Goal: Task Accomplishment & Management: Manage account settings

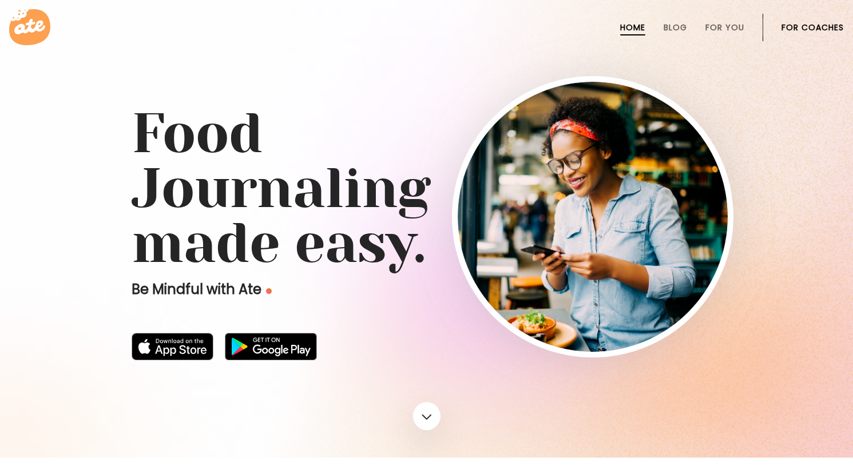
drag, startPoint x: 0, startPoint y: 0, endPoint x: 821, endPoint y: 26, distance: 821.7
click at [821, 26] on link "For Coaches" at bounding box center [813, 27] width 62 height 9
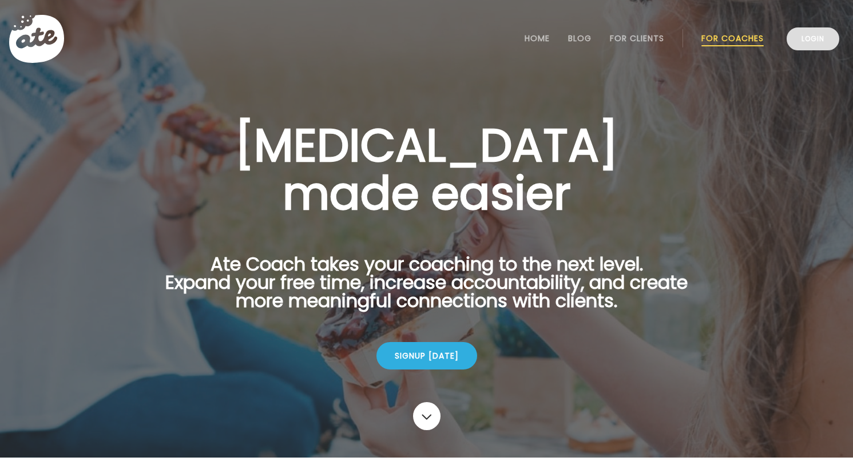
click at [825, 42] on link "Login" at bounding box center [813, 38] width 53 height 23
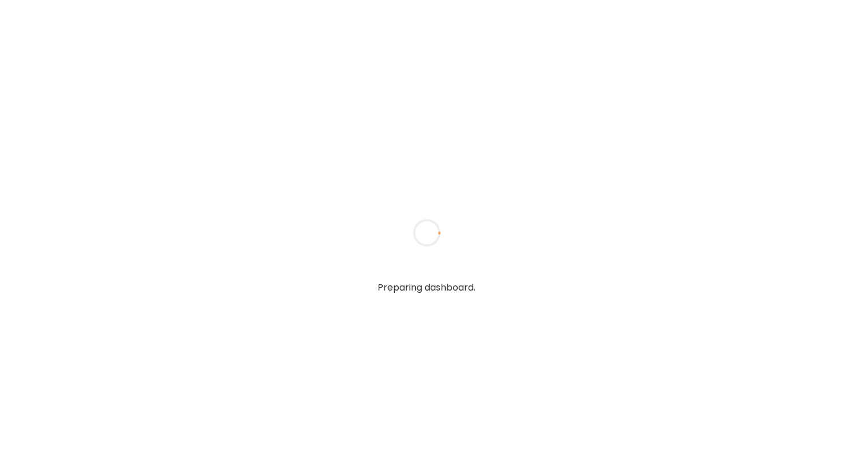
type textarea "**********"
type input "**********"
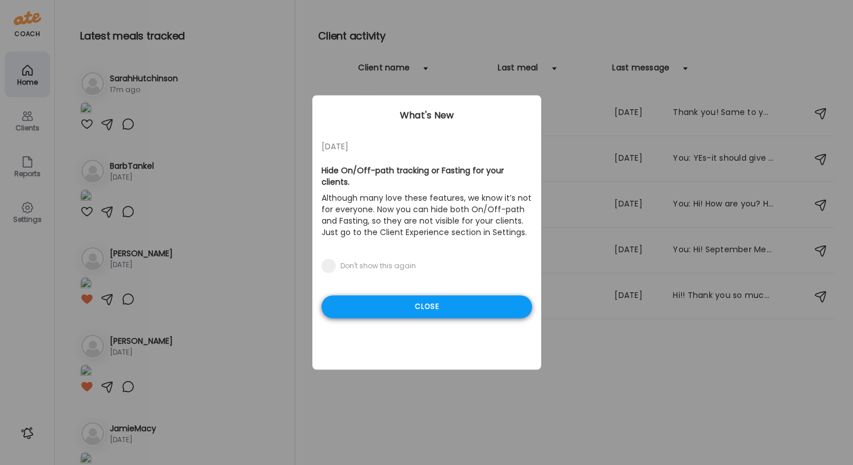
click at [383, 309] on div "Close" at bounding box center [427, 307] width 211 height 23
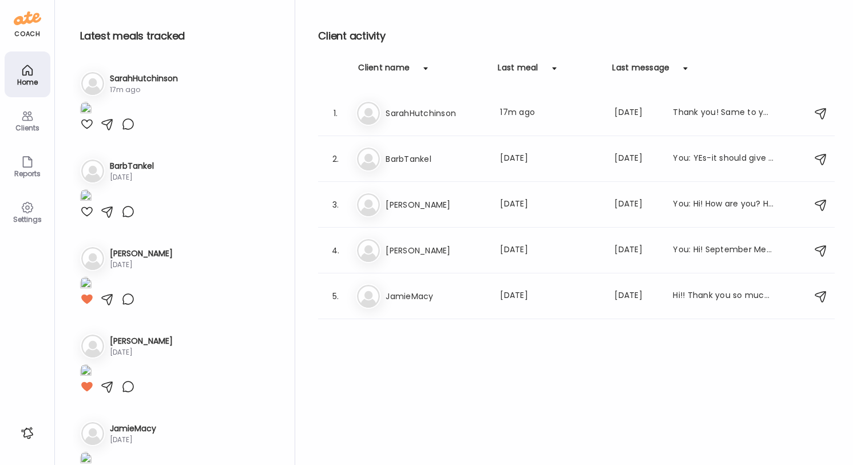
click at [92, 117] on img at bounding box center [85, 109] width 11 height 15
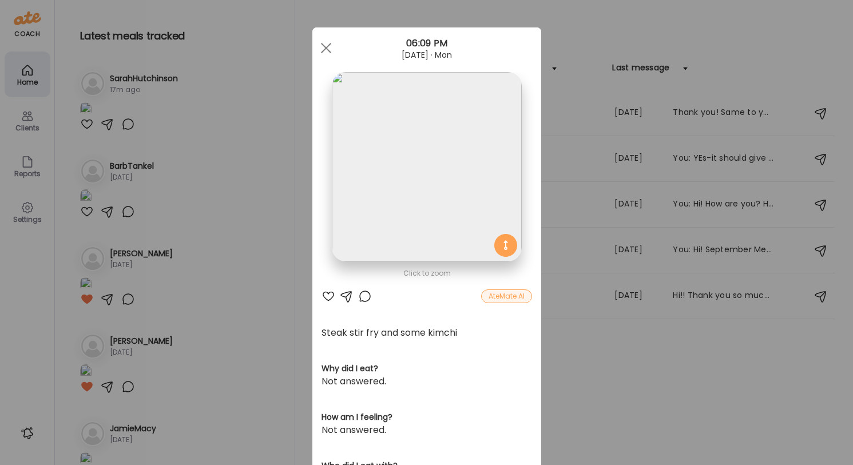
click at [327, 296] on div at bounding box center [329, 297] width 14 height 14
click at [347, 294] on div at bounding box center [347, 297] width 14 height 14
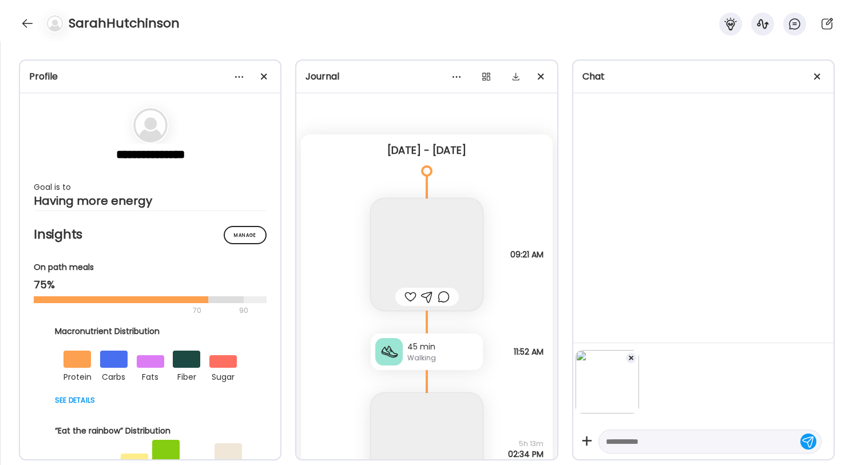
scroll to position [3164, 0]
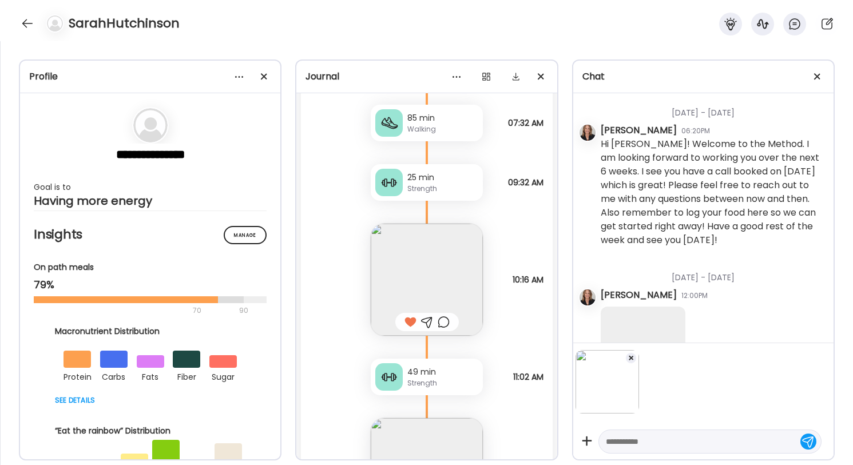
click at [629, 445] on textarea at bounding box center [700, 442] width 188 height 14
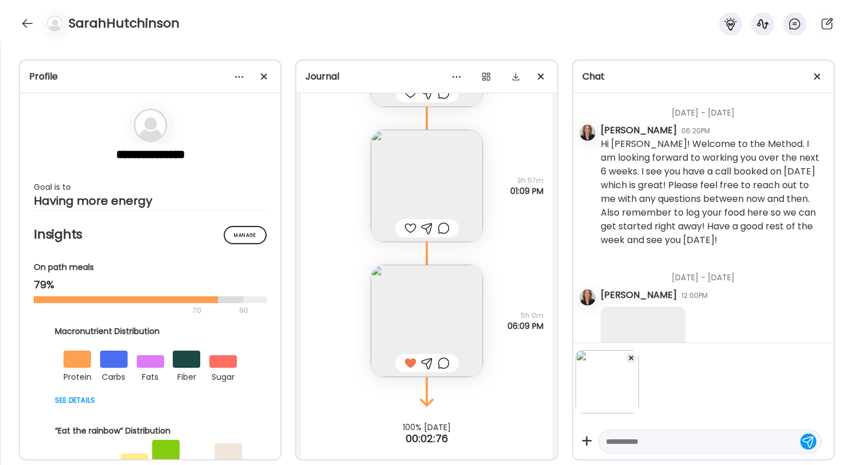
scroll to position [84144, 0]
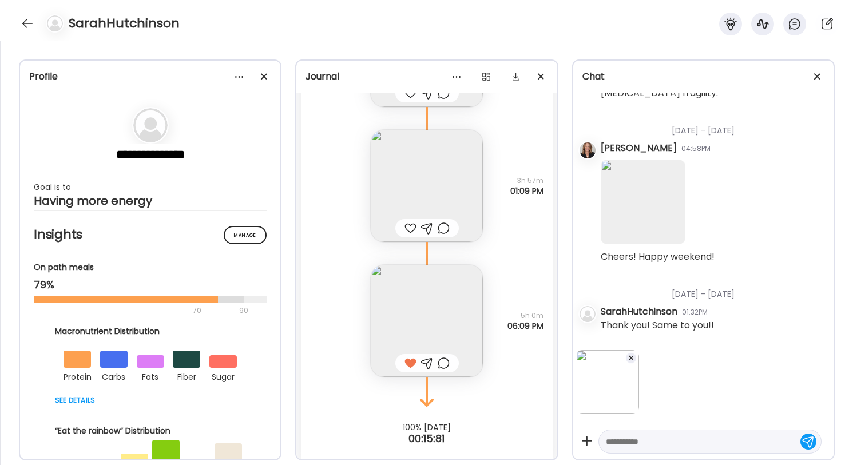
click at [629, 445] on textarea at bounding box center [700, 442] width 188 height 14
type textarea "**********"
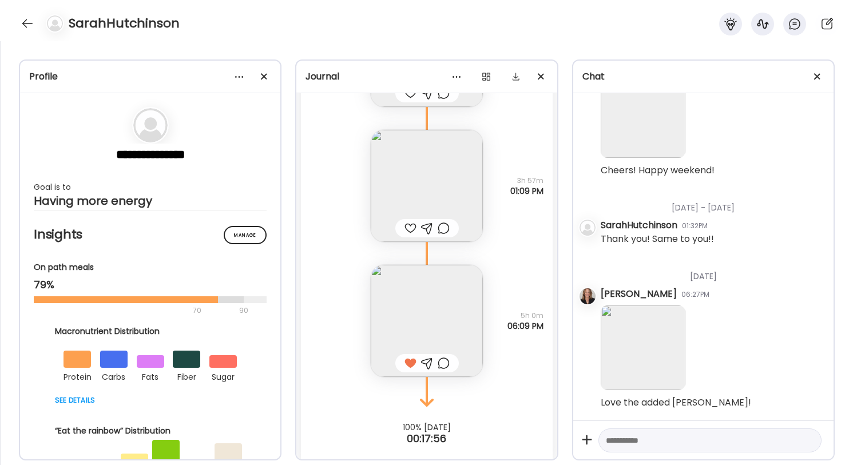
scroll to position [84230, 0]
click at [429, 191] on img at bounding box center [427, 186] width 112 height 112
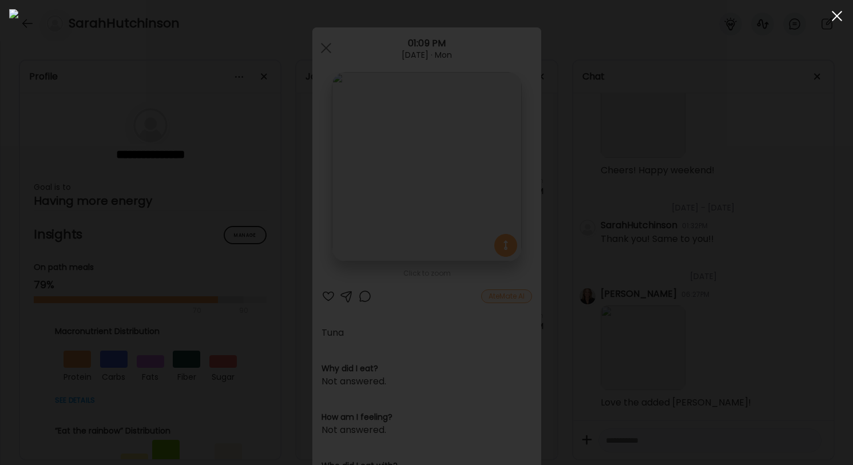
click at [837, 14] on div at bounding box center [837, 16] width 23 height 23
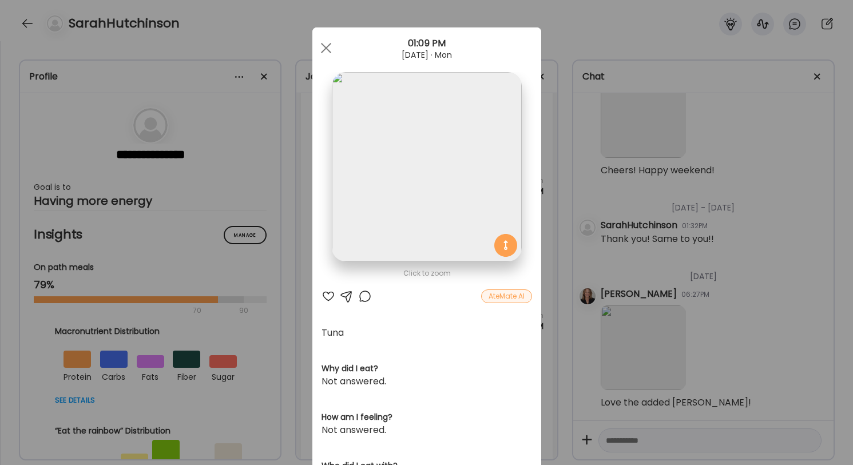
click at [329, 297] on div at bounding box center [329, 297] width 14 height 14
click at [325, 38] on div at bounding box center [326, 48] width 23 height 23
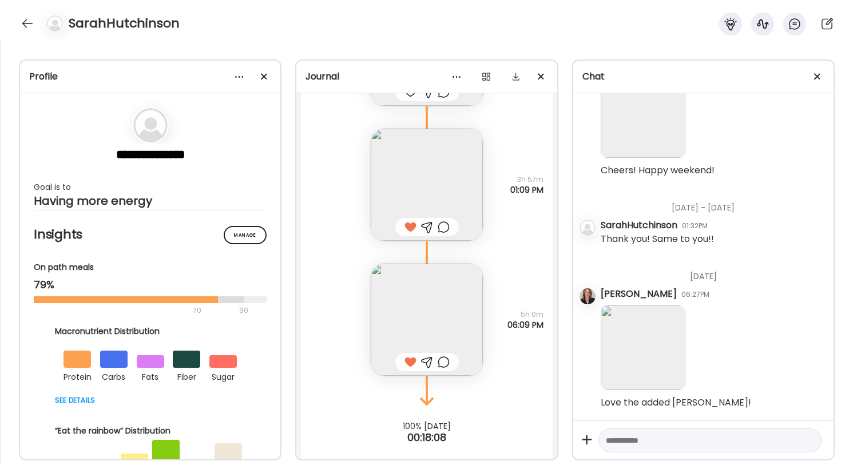
scroll to position [35880, 0]
click at [626, 446] on textarea at bounding box center [700, 441] width 188 height 14
type textarea "**********"
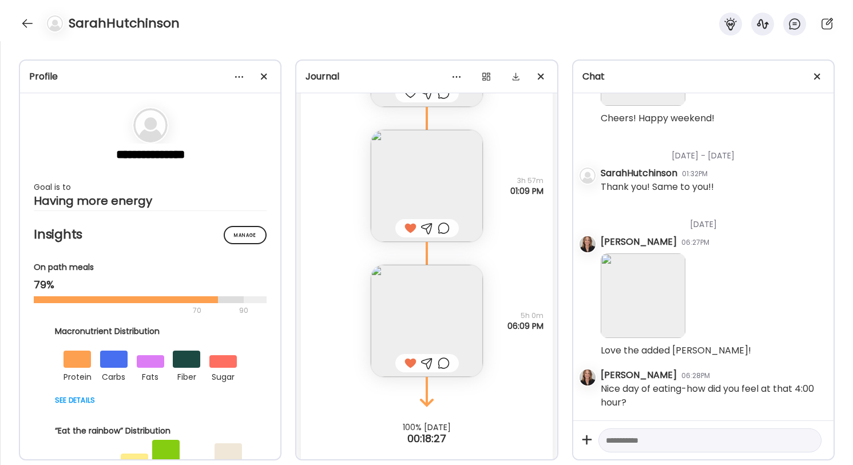
scroll to position [84283, 0]
